Goal: Task Accomplishment & Management: Use online tool/utility

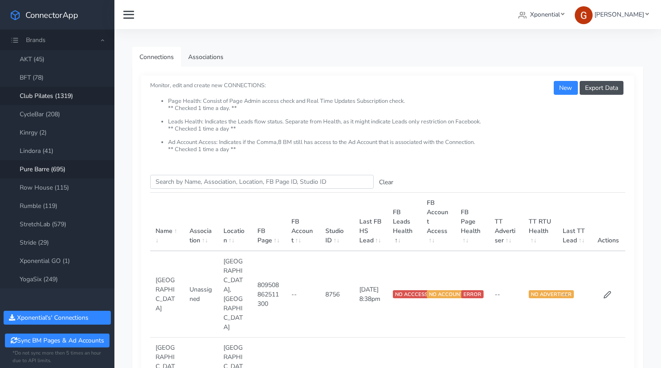
click at [53, 99] on link "Club Pilates (1319)" at bounding box center [57, 96] width 114 height 18
click at [196, 184] on input "Search this table" at bounding box center [261, 182] width 223 height 14
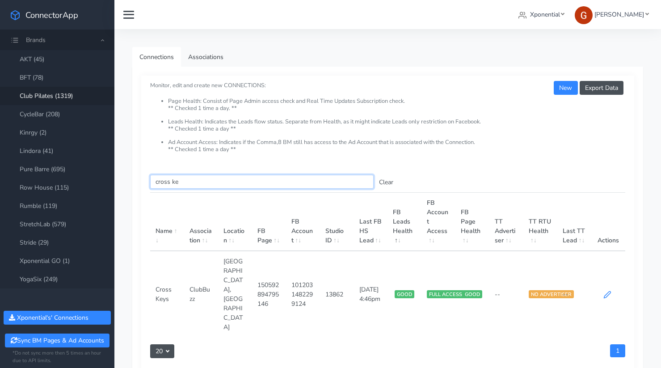
type input "cross ke"
click at [609, 291] on icon at bounding box center [607, 294] width 7 height 7
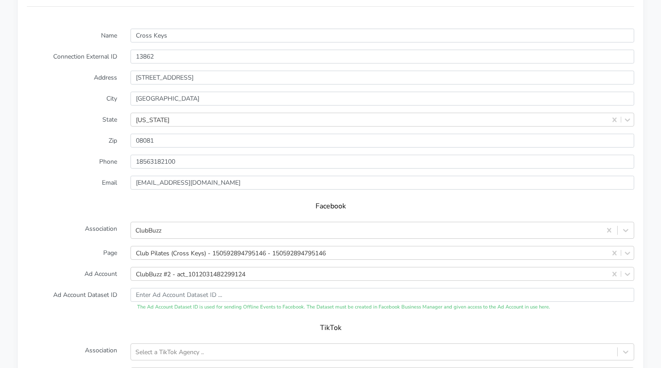
scroll to position [896, 0]
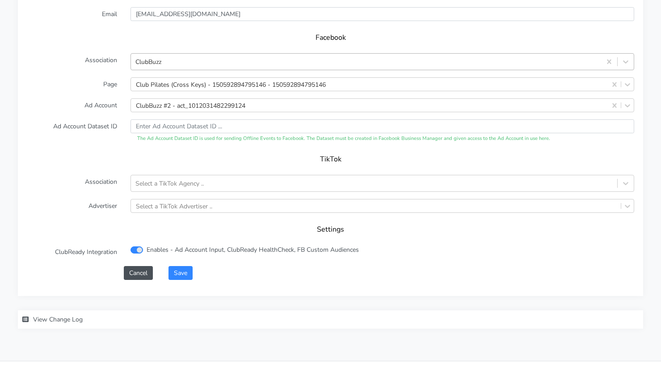
click at [164, 66] on div "ClubBuzz" at bounding box center [366, 62] width 470 height 15
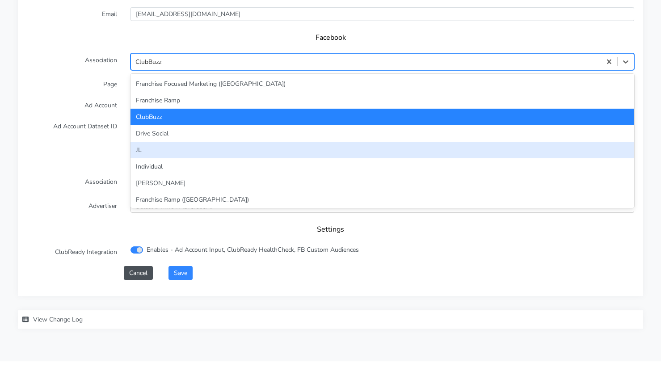
click at [156, 149] on div "JL" at bounding box center [382, 150] width 504 height 17
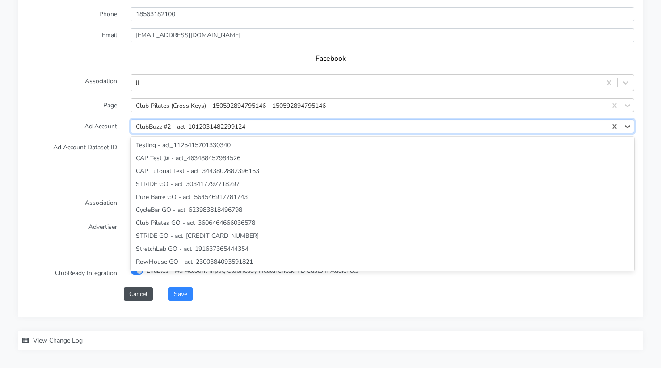
click at [176, 122] on div "ClubBuzz #2 - act_1012031482299124" at bounding box center [190, 126] width 109 height 9
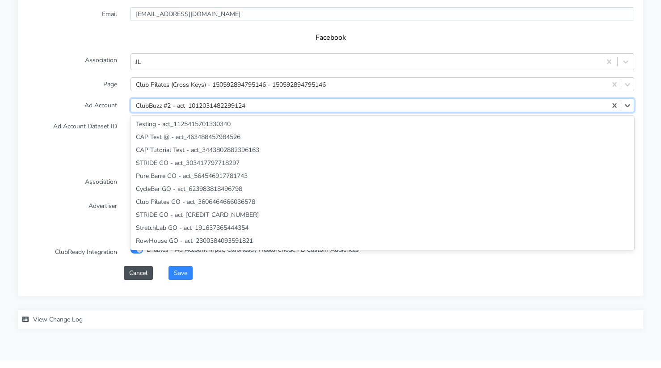
scroll to position [2943, 0]
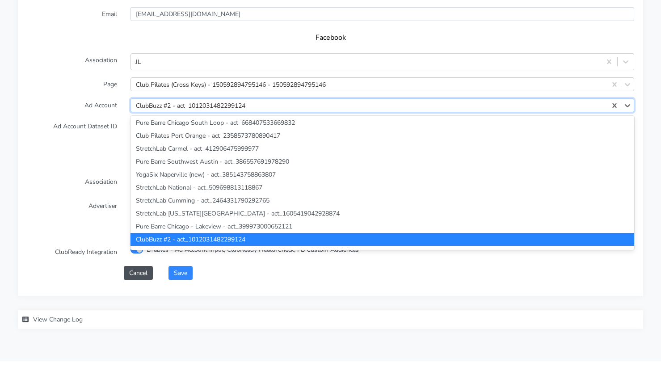
paste input "3642860862451323"
type input "3642860862451323"
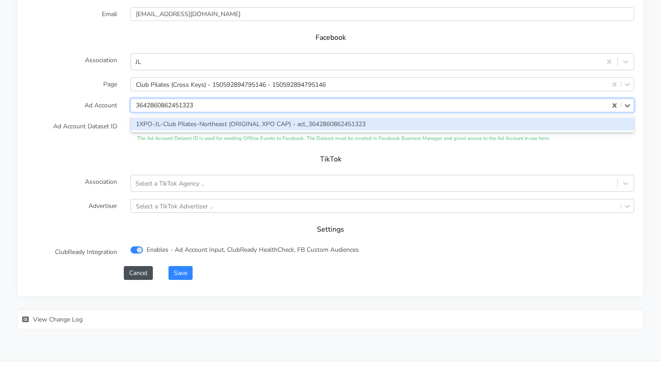
click at [174, 120] on div "1XPO-JL-Club Pilates-Northeast (ORIGINAL XPO CAP) - act_3642860862451323" at bounding box center [382, 124] width 504 height 13
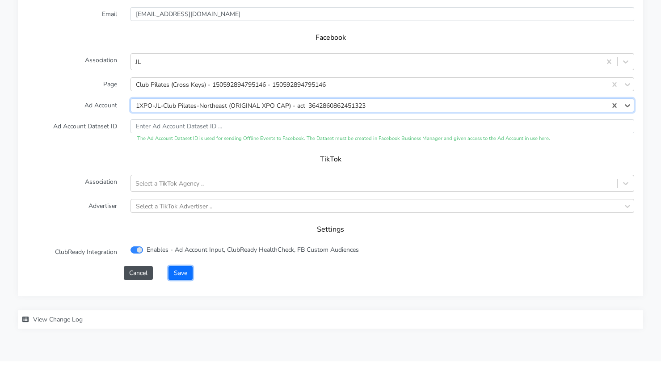
click at [176, 271] on button "Save" at bounding box center [180, 273] width 24 height 14
